Goal: Use online tool/utility: Use online tool/utility

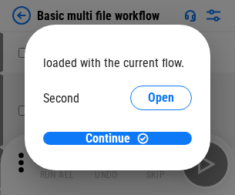
click at [148, 139] on span "Open" at bounding box center [161, 145] width 26 height 12
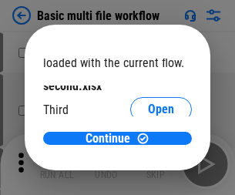
scroll to position [44, 0]
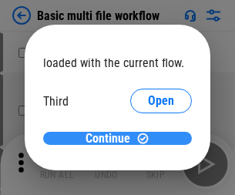
click at [112, 139] on span "Continue" at bounding box center [108, 139] width 45 height 12
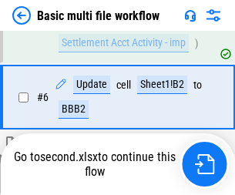
scroll to position [537, 0]
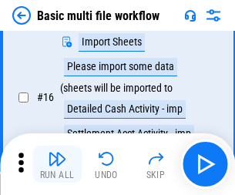
click at [57, 164] on img "button" at bounding box center [57, 159] width 19 height 19
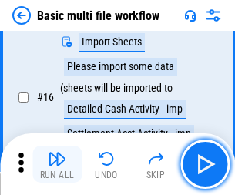
scroll to position [1027, 0]
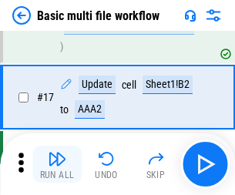
click at [57, 164] on img "button" at bounding box center [57, 159] width 19 height 19
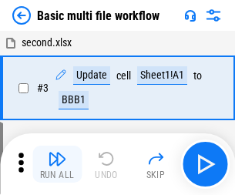
click at [57, 164] on img "button" at bounding box center [57, 159] width 19 height 19
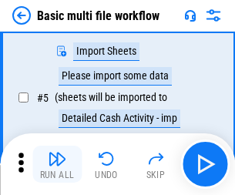
click at [57, 164] on img "button" at bounding box center [57, 159] width 19 height 19
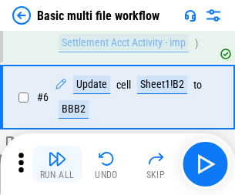
click at [57, 164] on img "button" at bounding box center [57, 159] width 19 height 19
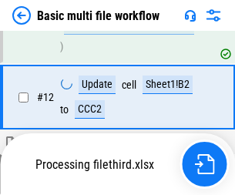
scroll to position [918, 0]
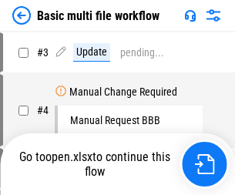
scroll to position [164, 0]
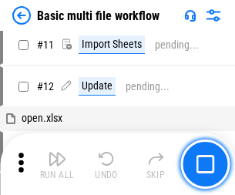
click at [57, 164] on img "button" at bounding box center [57, 159] width 19 height 19
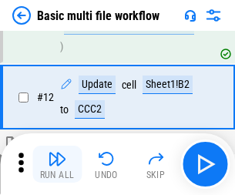
click at [57, 164] on img "button" at bounding box center [57, 159] width 19 height 19
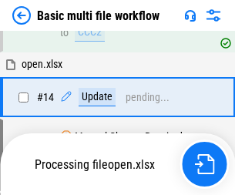
scroll to position [918, 0]
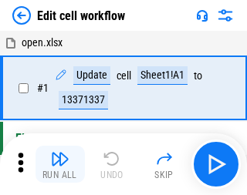
click at [57, 164] on img "button" at bounding box center [60, 159] width 19 height 19
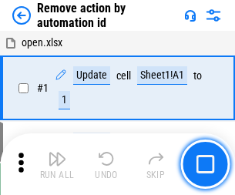
scroll to position [57, 0]
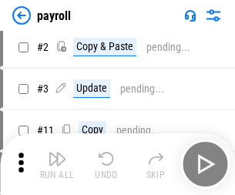
click at [57, 164] on img "button" at bounding box center [57, 159] width 19 height 19
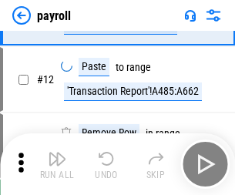
scroll to position [191, 0]
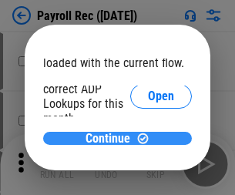
click at [112, 138] on span "Continue" at bounding box center [108, 139] width 45 height 12
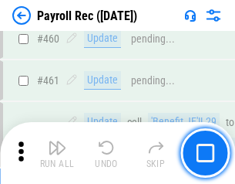
scroll to position [8225, 0]
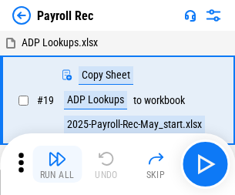
click at [57, 164] on img "button" at bounding box center [57, 159] width 19 height 19
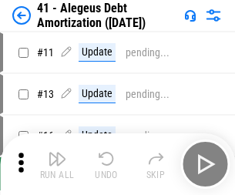
click at [57, 164] on img "button" at bounding box center [57, 159] width 19 height 19
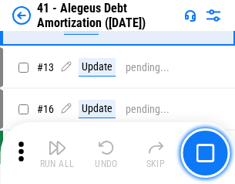
scroll to position [191, 0]
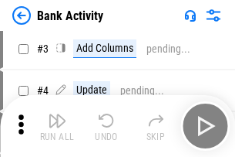
click at [57, 126] on img "button" at bounding box center [57, 120] width 19 height 19
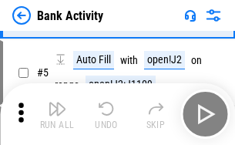
scroll to position [82, 0]
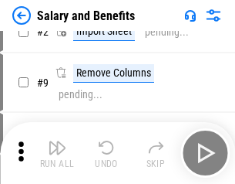
click at [57, 153] on img "button" at bounding box center [57, 147] width 19 height 19
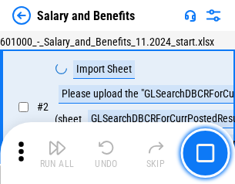
scroll to position [112, 0]
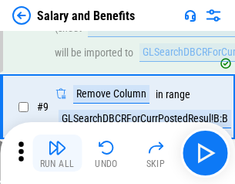
click at [57, 153] on img "button" at bounding box center [57, 147] width 19 height 19
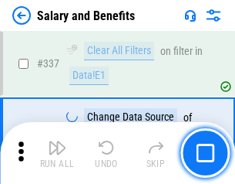
scroll to position [7227, 0]
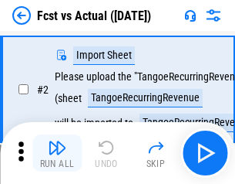
click at [57, 153] on img "button" at bounding box center [57, 147] width 19 height 19
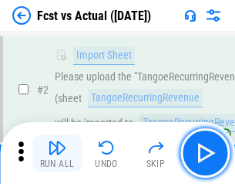
scroll to position [144, 0]
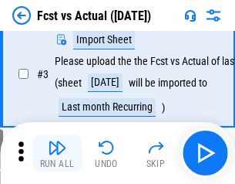
click at [57, 153] on img "button" at bounding box center [57, 147] width 19 height 19
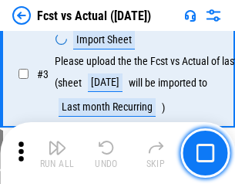
scroll to position [232, 0]
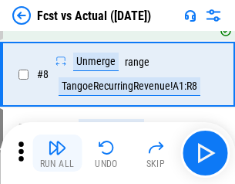
click at [57, 153] on img "button" at bounding box center [57, 147] width 19 height 19
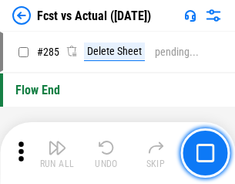
scroll to position [7305, 0]
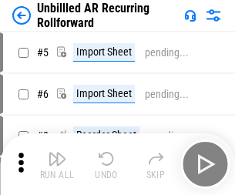
click at [57, 153] on img "button" at bounding box center [57, 159] width 19 height 19
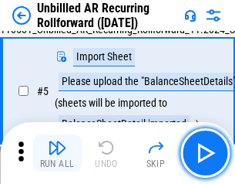
scroll to position [145, 0]
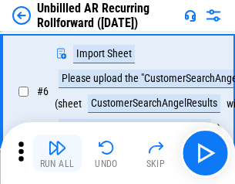
click at [57, 153] on img "button" at bounding box center [57, 147] width 19 height 19
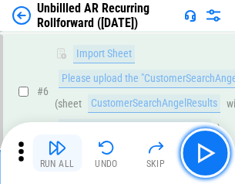
scroll to position [249, 0]
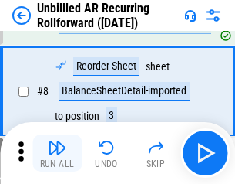
click at [57, 153] on img "button" at bounding box center [57, 147] width 19 height 19
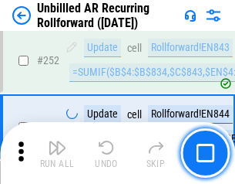
scroll to position [5243, 0]
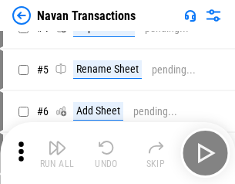
click at [57, 153] on img "button" at bounding box center [57, 147] width 19 height 19
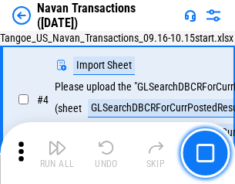
scroll to position [133, 0]
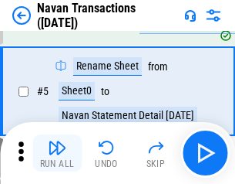
click at [57, 153] on img "button" at bounding box center [57, 147] width 19 height 19
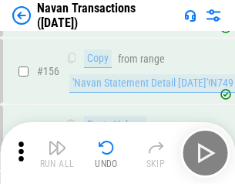
scroll to position [5004, 0]
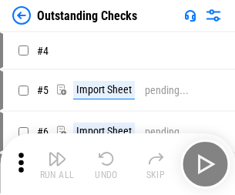
click at [57, 153] on img "button" at bounding box center [57, 159] width 19 height 19
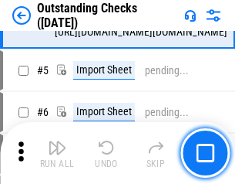
scroll to position [161, 0]
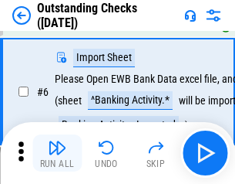
click at [57, 153] on img "button" at bounding box center [57, 147] width 19 height 19
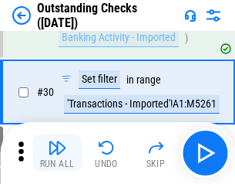
click at [57, 153] on img "button" at bounding box center [57, 147] width 19 height 19
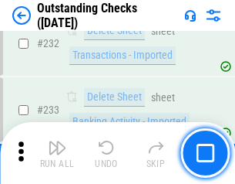
scroll to position [4687, 0]
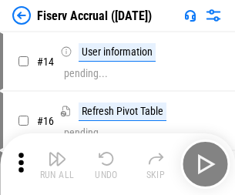
click at [57, 153] on img "button" at bounding box center [57, 159] width 19 height 19
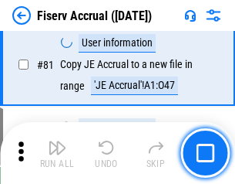
scroll to position [2028, 0]
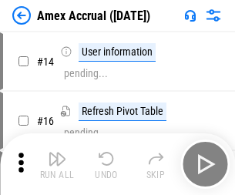
click at [57, 153] on img "button" at bounding box center [57, 159] width 19 height 19
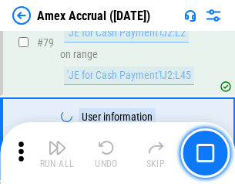
scroll to position [2004, 0]
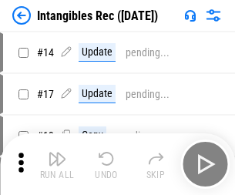
click at [57, 164] on img "button" at bounding box center [57, 159] width 19 height 19
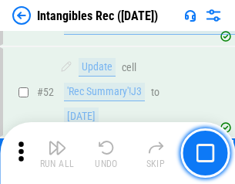
scroll to position [601, 0]
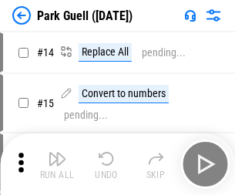
click at [57, 153] on img "button" at bounding box center [57, 159] width 19 height 19
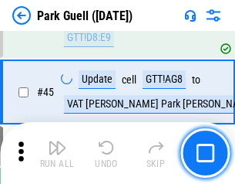
scroll to position [1930, 0]
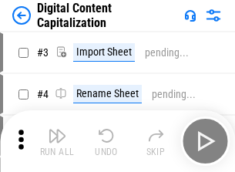
click at [57, 130] on img "button" at bounding box center [57, 136] width 19 height 19
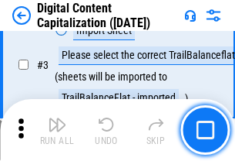
scroll to position [144, 0]
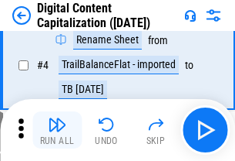
click at [57, 130] on img "button" at bounding box center [57, 124] width 19 height 19
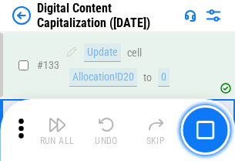
scroll to position [1637, 0]
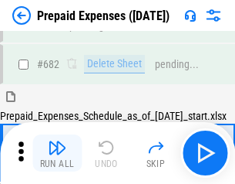
click at [57, 153] on img "button" at bounding box center [57, 147] width 19 height 19
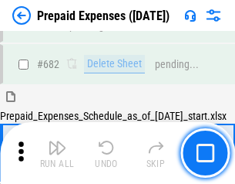
scroll to position [4244, 0]
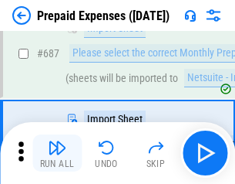
click at [57, 153] on img "button" at bounding box center [57, 147] width 19 height 19
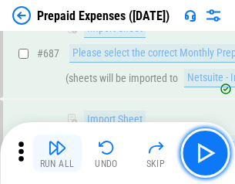
scroll to position [4323, 0]
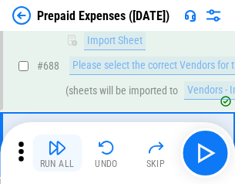
click at [57, 153] on img "button" at bounding box center [57, 147] width 19 height 19
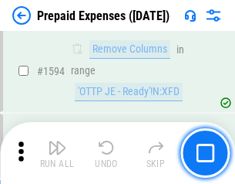
scroll to position [15028, 0]
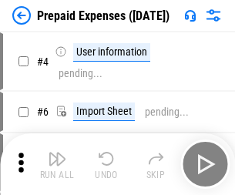
click at [57, 164] on img "button" at bounding box center [57, 159] width 19 height 19
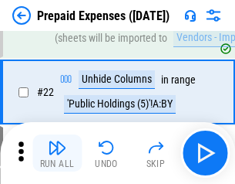
click at [57, 153] on img "button" at bounding box center [57, 147] width 19 height 19
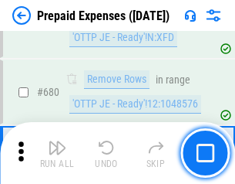
scroll to position [5375, 0]
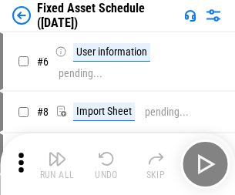
click at [57, 164] on img "button" at bounding box center [57, 159] width 19 height 19
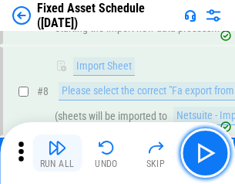
scroll to position [162, 0]
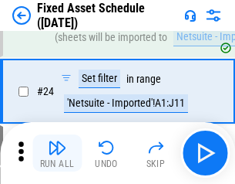
click at [57, 153] on img "button" at bounding box center [57, 147] width 19 height 19
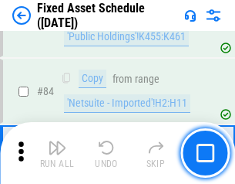
scroll to position [2121, 0]
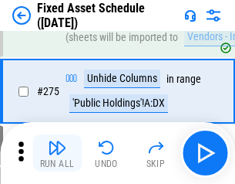
click at [57, 153] on img "button" at bounding box center [57, 147] width 19 height 19
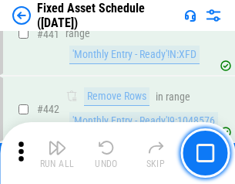
scroll to position [6900, 0]
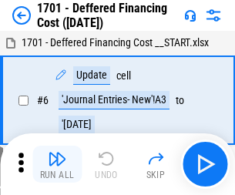
click at [57, 164] on img "button" at bounding box center [57, 159] width 19 height 19
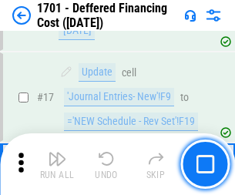
scroll to position [185, 0]
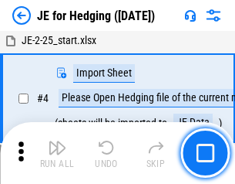
scroll to position [87, 0]
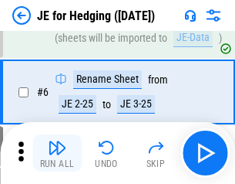
click at [57, 153] on img "button" at bounding box center [57, 147] width 19 height 19
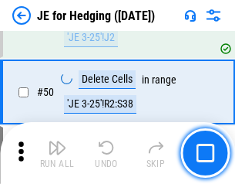
scroll to position [999, 0]
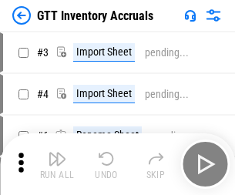
click at [57, 153] on img "button" at bounding box center [57, 159] width 19 height 19
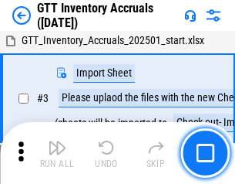
scroll to position [100, 0]
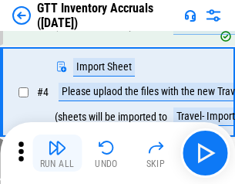
click at [57, 153] on img "button" at bounding box center [57, 147] width 19 height 19
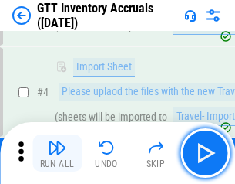
scroll to position [178, 0]
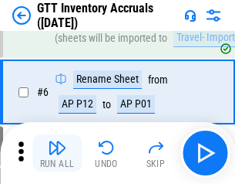
click at [57, 153] on img "button" at bounding box center [57, 147] width 19 height 19
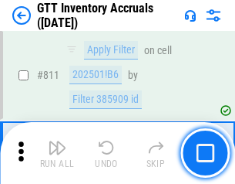
scroll to position [11715, 0]
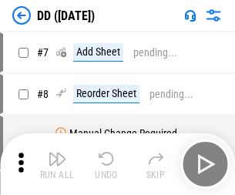
click at [57, 164] on img "button" at bounding box center [57, 159] width 19 height 19
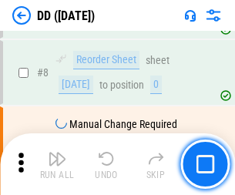
scroll to position [149, 0]
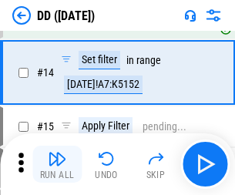
click at [57, 164] on img "button" at bounding box center [57, 159] width 19 height 19
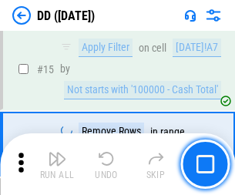
scroll to position [397, 0]
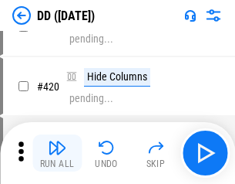
click at [57, 153] on img "button" at bounding box center [57, 147] width 19 height 19
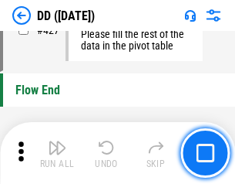
scroll to position [7387, 0]
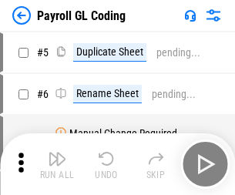
click at [57, 164] on img "button" at bounding box center [57, 159] width 19 height 19
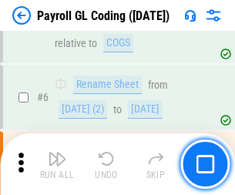
scroll to position [185, 0]
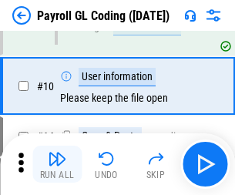
click at [57, 164] on img "button" at bounding box center [57, 159] width 19 height 19
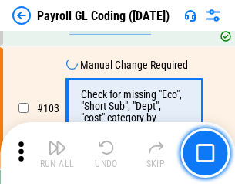
scroll to position [3621, 0]
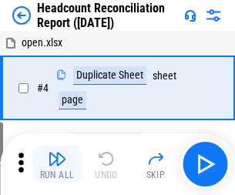
click at [57, 164] on img "button" at bounding box center [57, 159] width 19 height 19
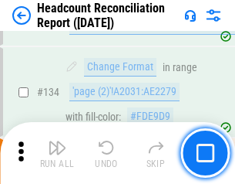
scroll to position [1855, 0]
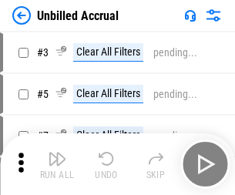
click at [57, 164] on img "button" at bounding box center [57, 159] width 19 height 19
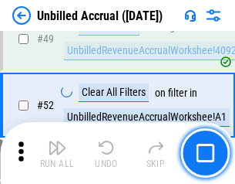
scroll to position [1400, 0]
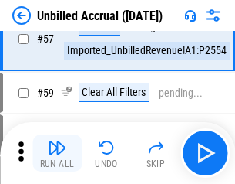
click at [57, 153] on img "button" at bounding box center [57, 147] width 19 height 19
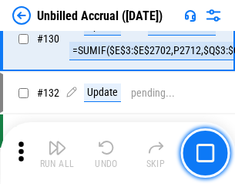
scroll to position [4597, 0]
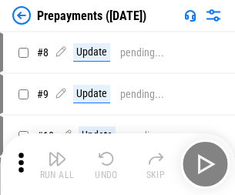
click at [57, 164] on img "button" at bounding box center [57, 159] width 19 height 19
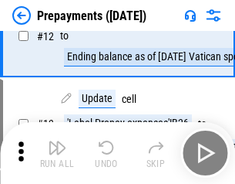
scroll to position [96, 0]
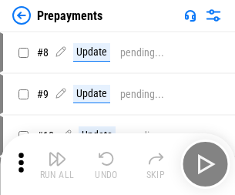
click at [57, 164] on img "button" at bounding box center [57, 159] width 19 height 19
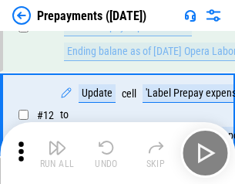
scroll to position [96, 0]
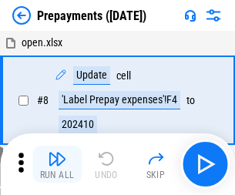
click at [57, 164] on img "button" at bounding box center [57, 159] width 19 height 19
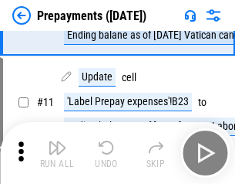
scroll to position [96, 0]
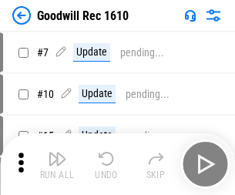
click at [57, 164] on img "button" at bounding box center [57, 159] width 19 height 19
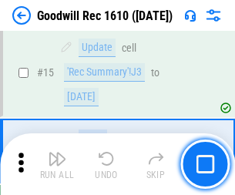
scroll to position [264, 0]
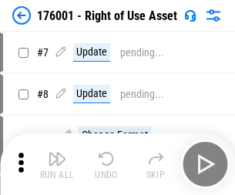
click at [57, 164] on img "button" at bounding box center [57, 159] width 19 height 19
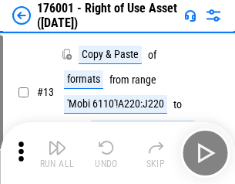
scroll to position [100, 0]
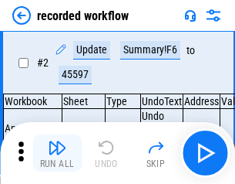
click at [57, 153] on img "button" at bounding box center [57, 147] width 19 height 19
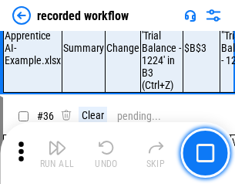
scroll to position [4824, 0]
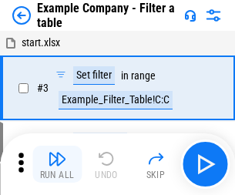
click at [57, 164] on img "button" at bounding box center [57, 159] width 19 height 19
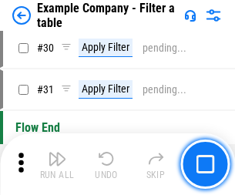
scroll to position [1412, 0]
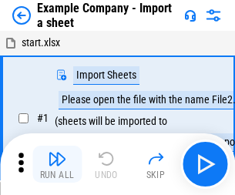
click at [57, 153] on img "button" at bounding box center [57, 159] width 19 height 19
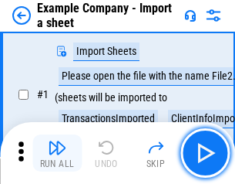
scroll to position [130, 0]
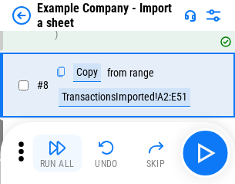
click at [57, 153] on img "button" at bounding box center [57, 147] width 19 height 19
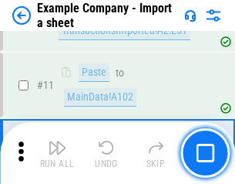
scroll to position [341, 0]
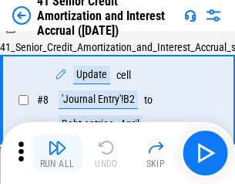
click at [57, 153] on img "button" at bounding box center [57, 147] width 19 height 19
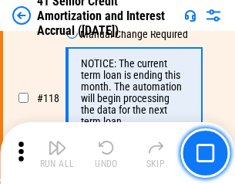
scroll to position [1456, 0]
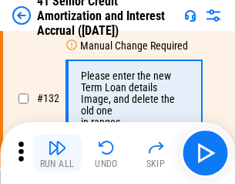
click at [57, 153] on img "button" at bounding box center [57, 147] width 19 height 19
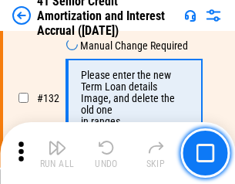
scroll to position [1613, 0]
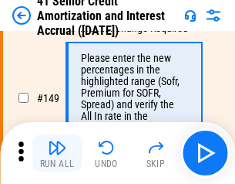
click at [57, 153] on img "button" at bounding box center [57, 147] width 19 height 19
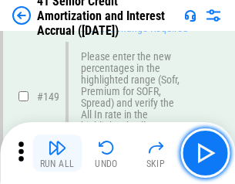
scroll to position [1775, 0]
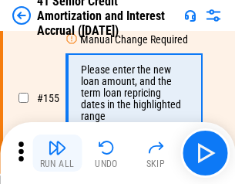
click at [57, 153] on img "button" at bounding box center [57, 147] width 19 height 19
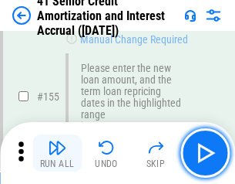
scroll to position [1882, 0]
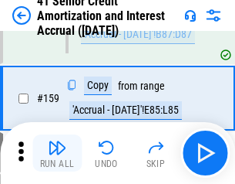
click at [57, 153] on img "button" at bounding box center [57, 147] width 19 height 19
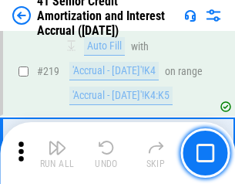
scroll to position [3348, 0]
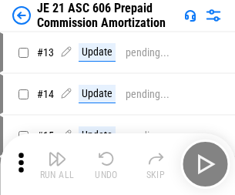
click at [57, 153] on img "button" at bounding box center [57, 159] width 19 height 19
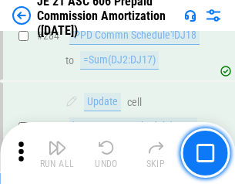
scroll to position [2840, 0]
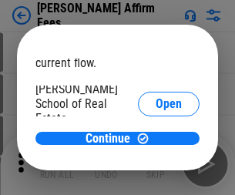
click at [156, 179] on span "Open" at bounding box center [169, 185] width 26 height 12
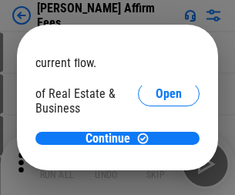
click at [156, 161] on span "Open" at bounding box center [169, 167] width 26 height 12
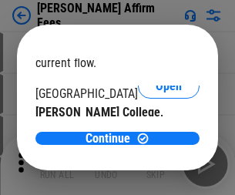
click at [156, 144] on span "Open" at bounding box center [169, 150] width 26 height 12
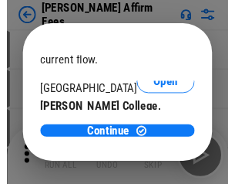
scroll to position [242, 0]
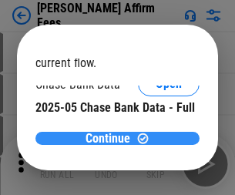
click at [112, 138] on span "Continue" at bounding box center [108, 139] width 45 height 12
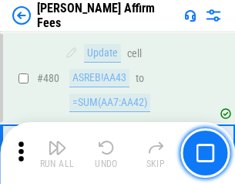
scroll to position [4197, 0]
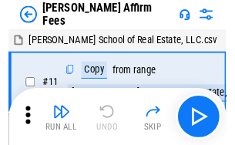
scroll to position [15, 0]
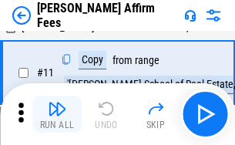
click at [57, 114] on img "button" at bounding box center [57, 109] width 19 height 19
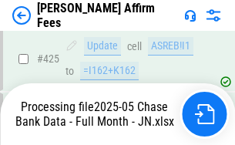
scroll to position [4048, 0]
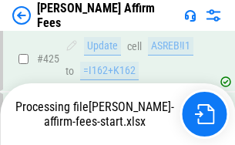
scroll to position [4048, 0]
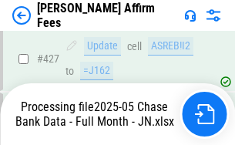
scroll to position [4048, 0]
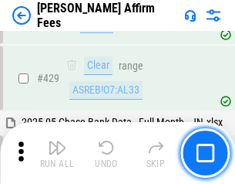
scroll to position [3975, 0]
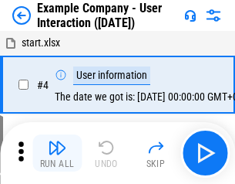
click at [57, 153] on img "button" at bounding box center [57, 147] width 19 height 19
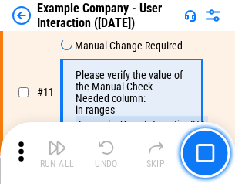
scroll to position [334, 0]
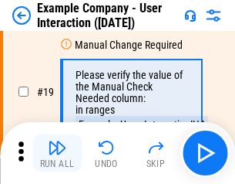
click at [57, 153] on img "button" at bounding box center [57, 147] width 19 height 19
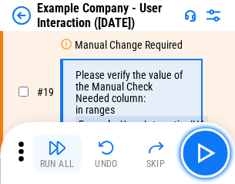
click at [57, 153] on img "button" at bounding box center [57, 147] width 19 height 19
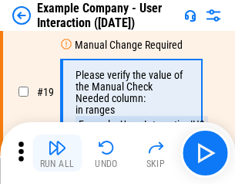
click at [57, 153] on img "button" at bounding box center [57, 147] width 19 height 19
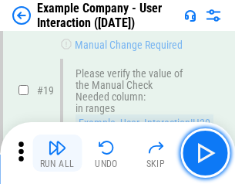
scroll to position [426, 0]
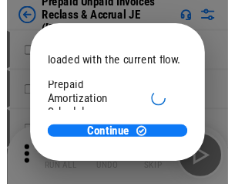
scroll to position [92, 0]
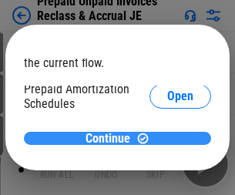
click at [112, 138] on span "Continue" at bounding box center [108, 139] width 45 height 12
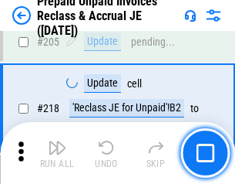
scroll to position [2000, 0]
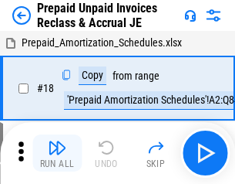
click at [57, 153] on img "button" at bounding box center [57, 147] width 19 height 19
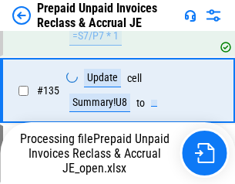
scroll to position [1922, 0]
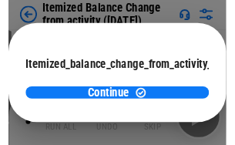
scroll to position [113, 0]
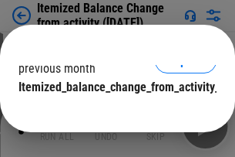
click at [112, 112] on span "Continue" at bounding box center [108, 118] width 45 height 12
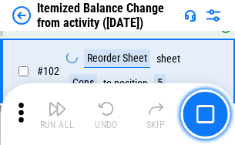
scroll to position [2582, 0]
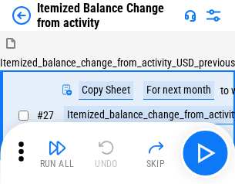
scroll to position [24, 0]
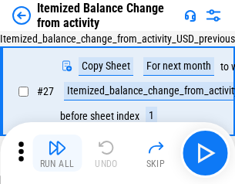
click at [57, 153] on img "button" at bounding box center [57, 147] width 19 height 19
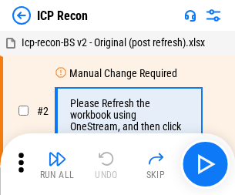
scroll to position [7, 0]
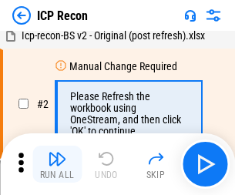
click at [57, 164] on img "button" at bounding box center [57, 159] width 19 height 19
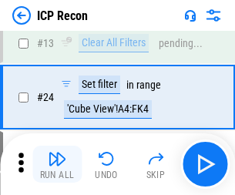
click at [57, 164] on img "button" at bounding box center [57, 159] width 19 height 19
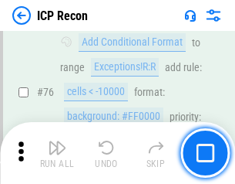
scroll to position [1387, 0]
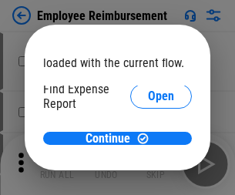
click at [148, 179] on span "Open" at bounding box center [161, 185] width 26 height 12
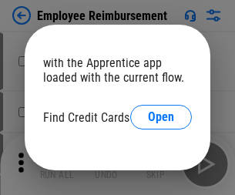
scroll to position [90, 0]
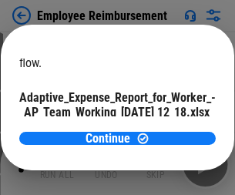
click at [172, 130] on span "Open" at bounding box center [185, 136] width 26 height 12
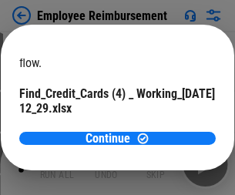
scroll to position [161, 0]
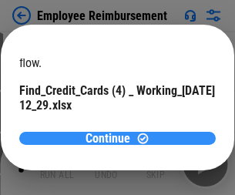
click at [112, 138] on span "Continue" at bounding box center [108, 139] width 45 height 12
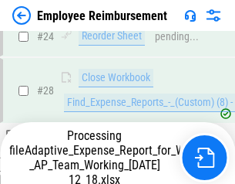
scroll to position [722, 0]
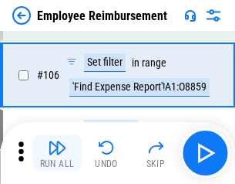
click at [57, 153] on img "button" at bounding box center [57, 147] width 19 height 19
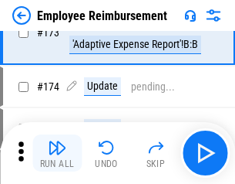
click at [57, 153] on img "button" at bounding box center [57, 147] width 19 height 19
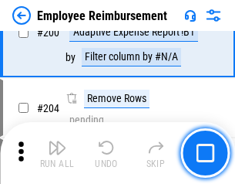
scroll to position [3905, 0]
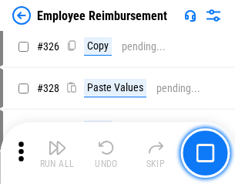
click at [57, 153] on img "button" at bounding box center [57, 147] width 19 height 19
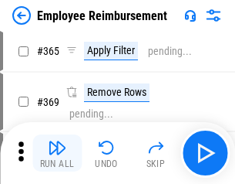
click at [57, 153] on img "button" at bounding box center [57, 147] width 19 height 19
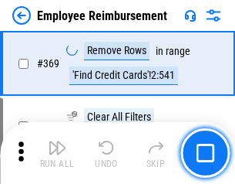
scroll to position [7957, 0]
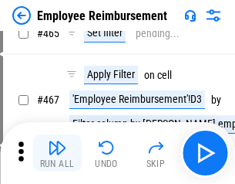
click at [57, 153] on img "button" at bounding box center [57, 147] width 19 height 19
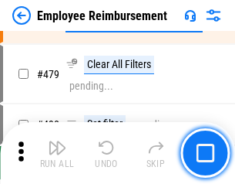
click at [57, 153] on img "button" at bounding box center [57, 147] width 19 height 19
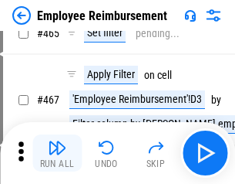
click at [57, 153] on img "button" at bounding box center [57, 147] width 19 height 19
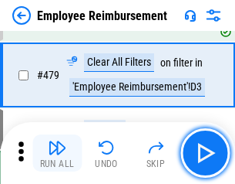
scroll to position [9532, 0]
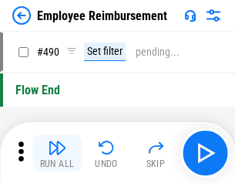
click at [57, 153] on img "button" at bounding box center [57, 147] width 19 height 19
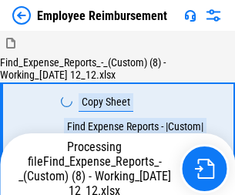
scroll to position [52, 0]
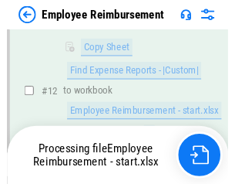
scroll to position [314, 0]
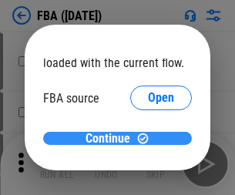
click at [112, 139] on span "Continue" at bounding box center [108, 139] width 45 height 12
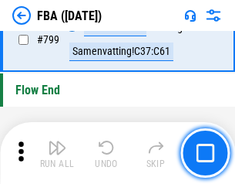
scroll to position [13817, 0]
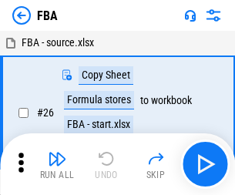
scroll to position [15, 0]
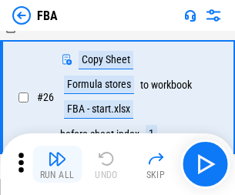
click at [57, 164] on img "button" at bounding box center [57, 159] width 19 height 19
